Goal: Find specific page/section: Find specific page/section

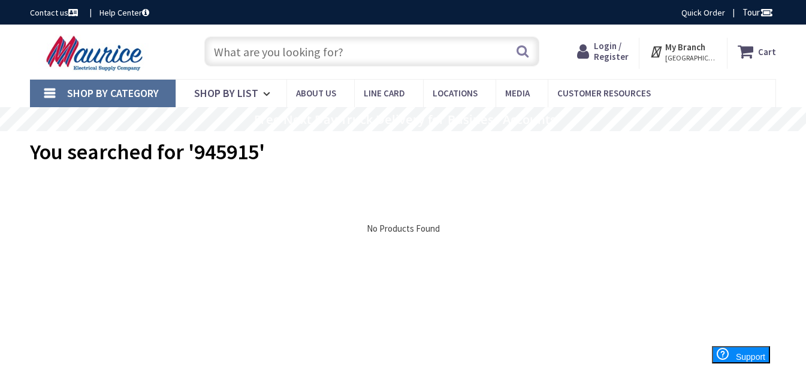
click at [665, 48] on icon at bounding box center [658, 52] width 16 height 22
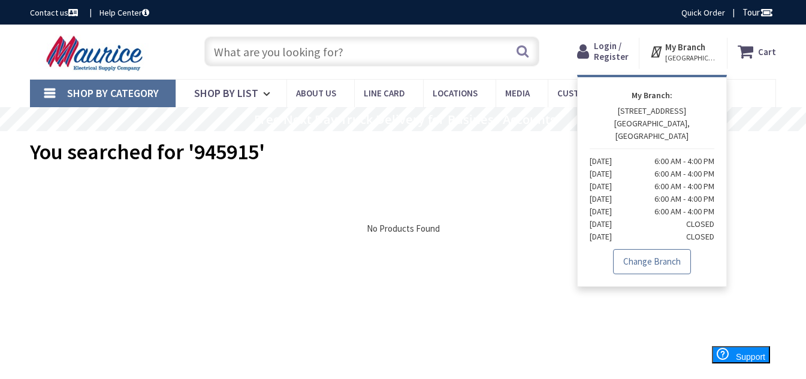
click at [648, 249] on link "Change Branch" at bounding box center [652, 261] width 78 height 25
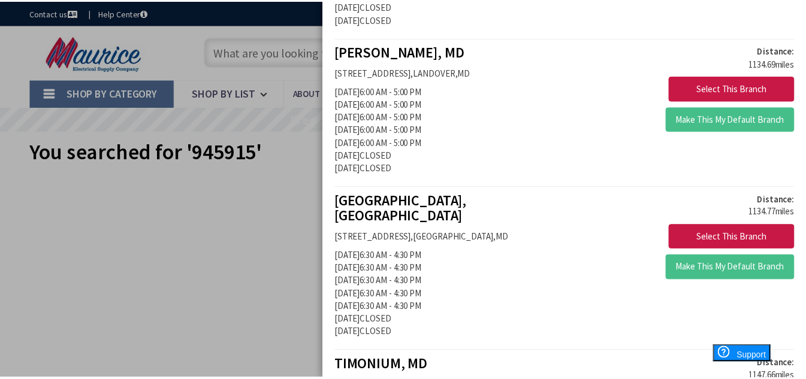
scroll to position [1499, 0]
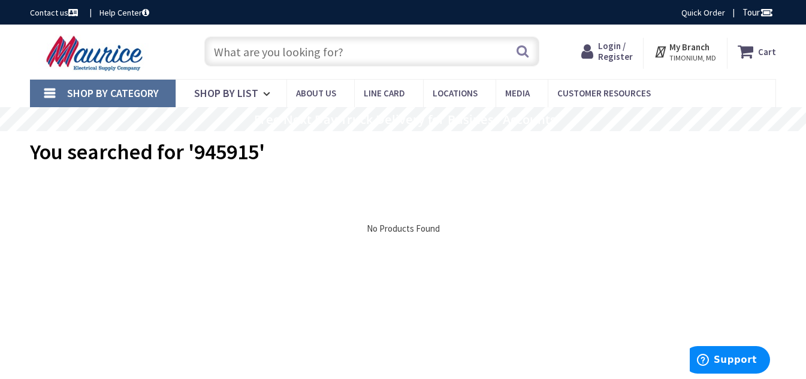
click at [312, 52] on input "text" at bounding box center [371, 52] width 335 height 30
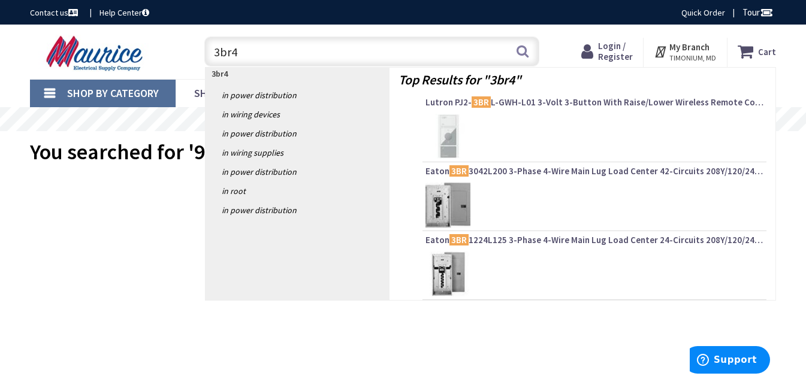
type input "3br42"
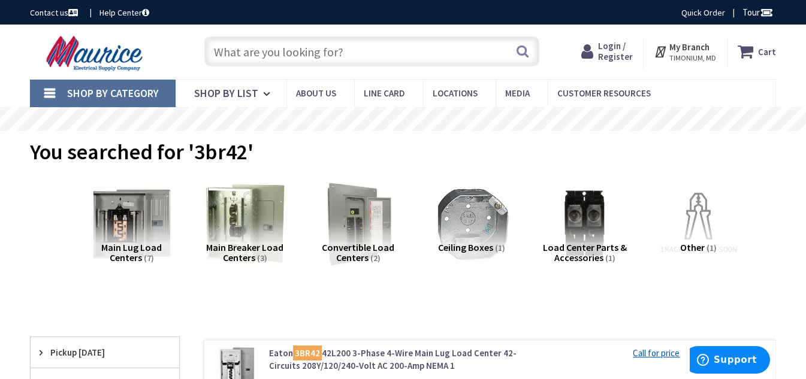
click at [315, 57] on input "text" at bounding box center [371, 52] width 335 height 30
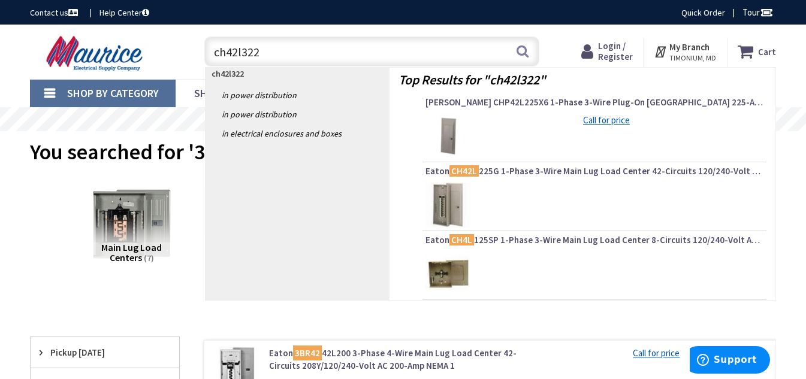
type input "ch42l3225"
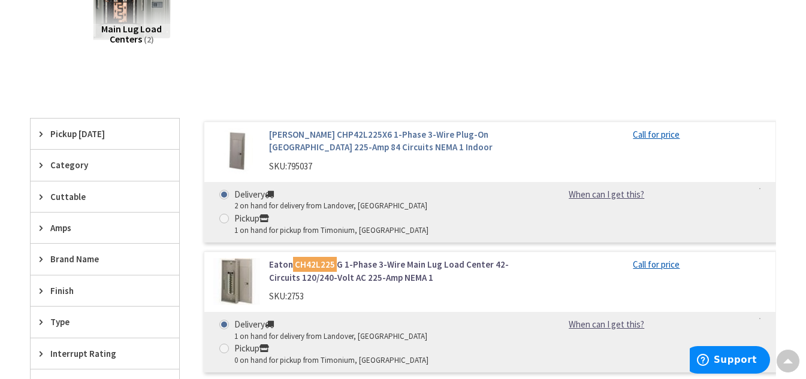
scroll to position [240, 0]
